Goal: Information Seeking & Learning: Stay updated

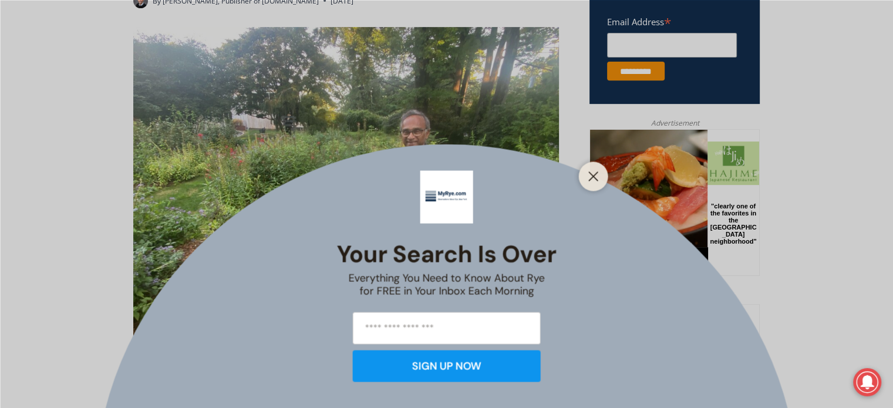
scroll to position [507, 0]
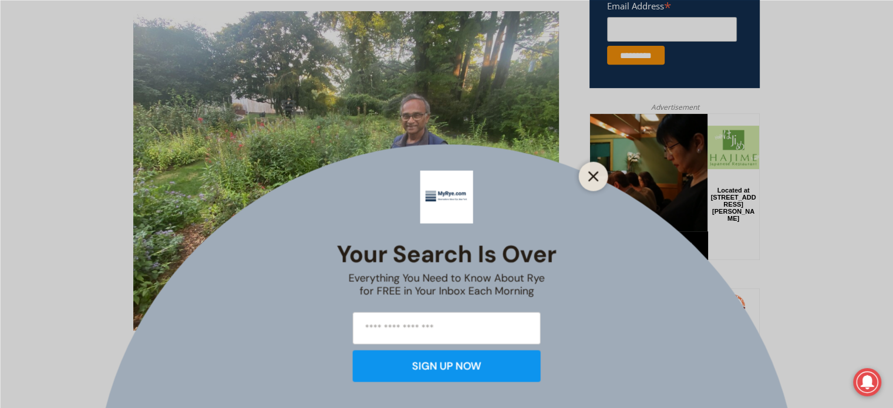
click at [596, 174] on icon "Close" at bounding box center [593, 176] width 11 height 11
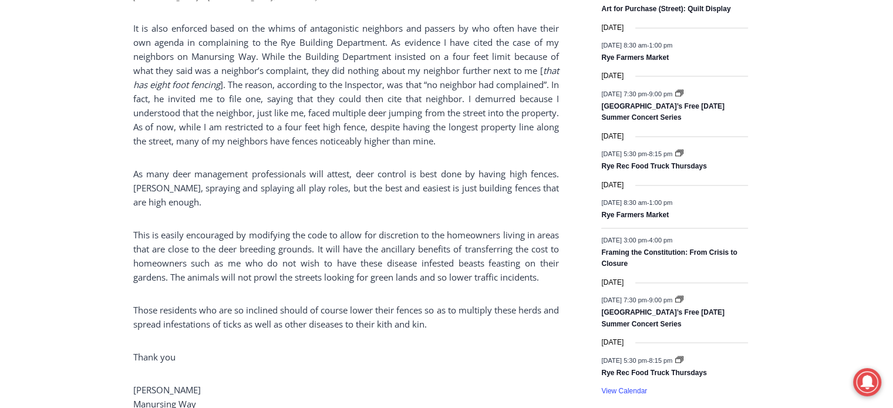
scroll to position [1658, 0]
click at [344, 70] on p "It is also enforced based on the whims of antagonistic neighbors and passers by…" at bounding box center [346, 83] width 426 height 127
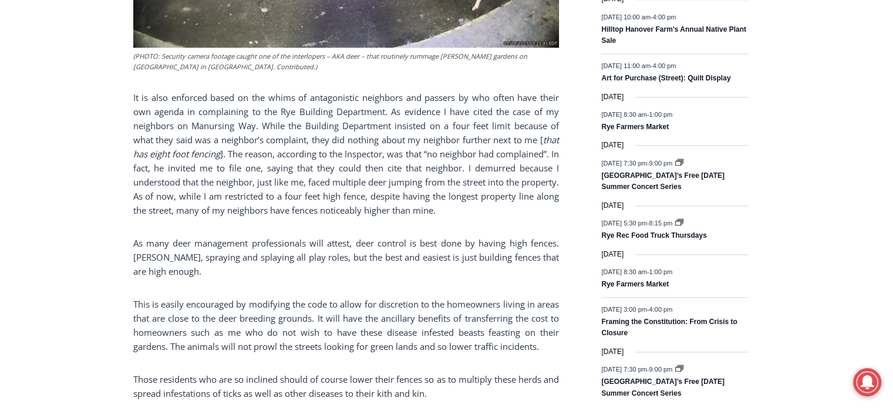
scroll to position [1564, 0]
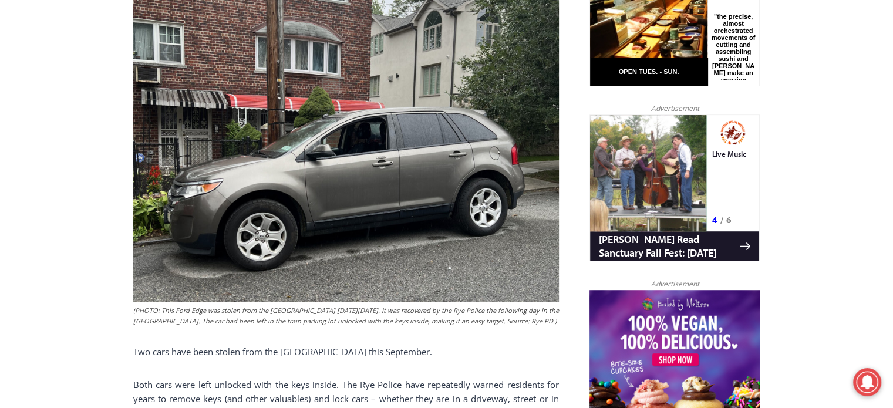
scroll to position [705, 0]
